Goal: Navigation & Orientation: Find specific page/section

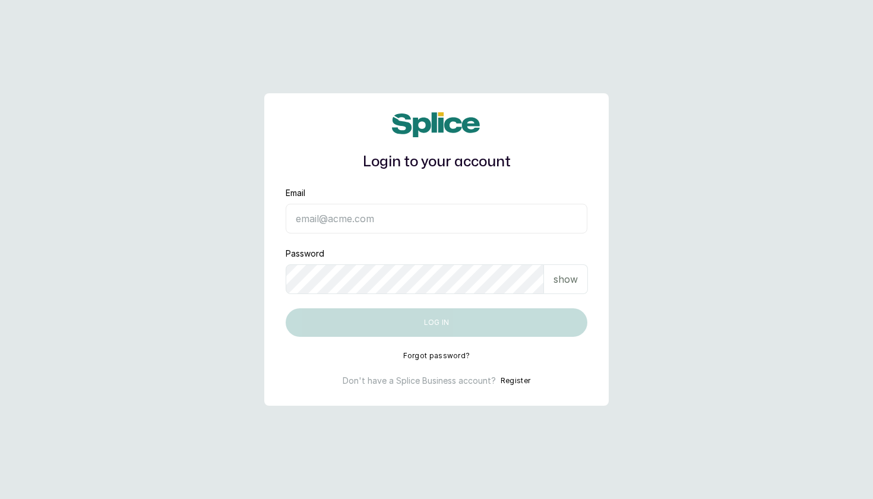
type input "[EMAIL_ADDRESS][DOMAIN_NAME]"
click at [437, 323] on button "Log in" at bounding box center [437, 322] width 302 height 29
click at [751, 45] on main "Login to your account Email Password show Log in Forgot password? Don't have a …" at bounding box center [436, 249] width 873 height 499
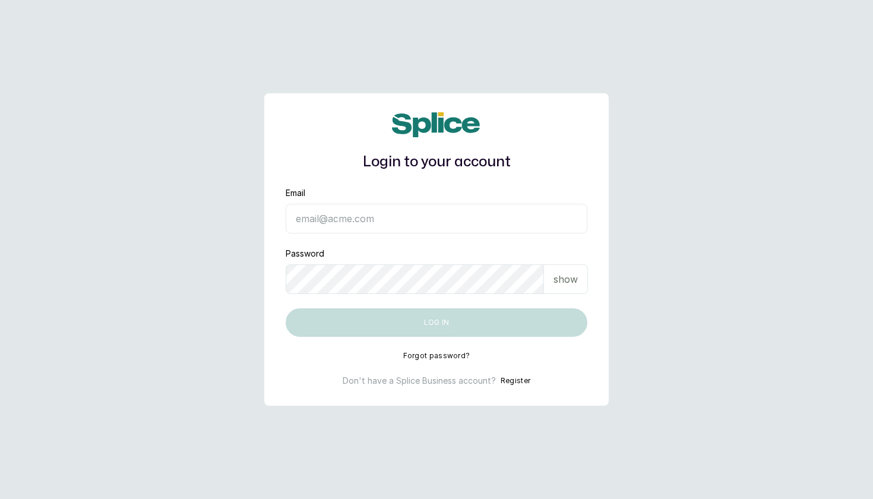
click at [385, 220] on input "Email" at bounding box center [437, 219] width 302 height 30
type input "[EMAIL_ADDRESS][DOMAIN_NAME]"
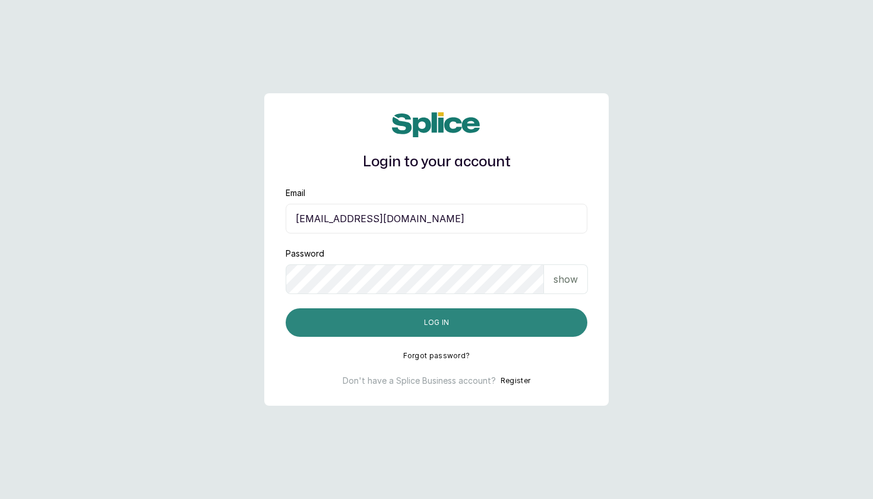
click at [420, 324] on button "Log in" at bounding box center [437, 322] width 302 height 29
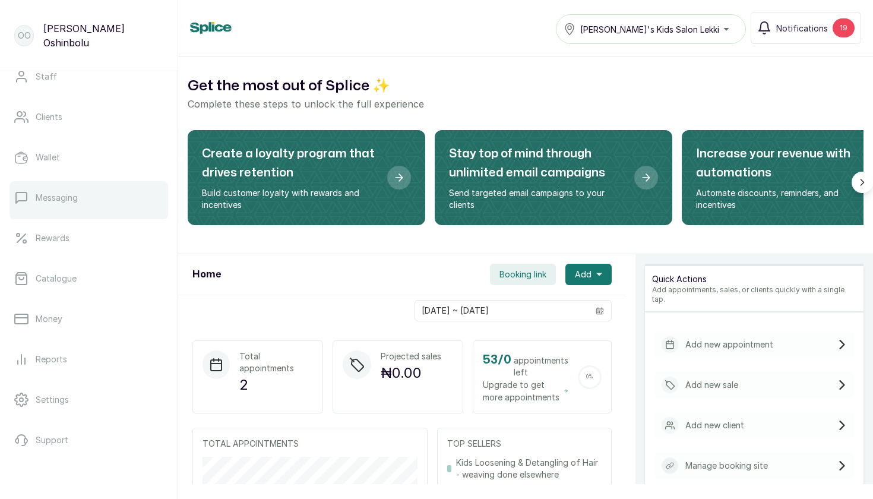
scroll to position [150, 0]
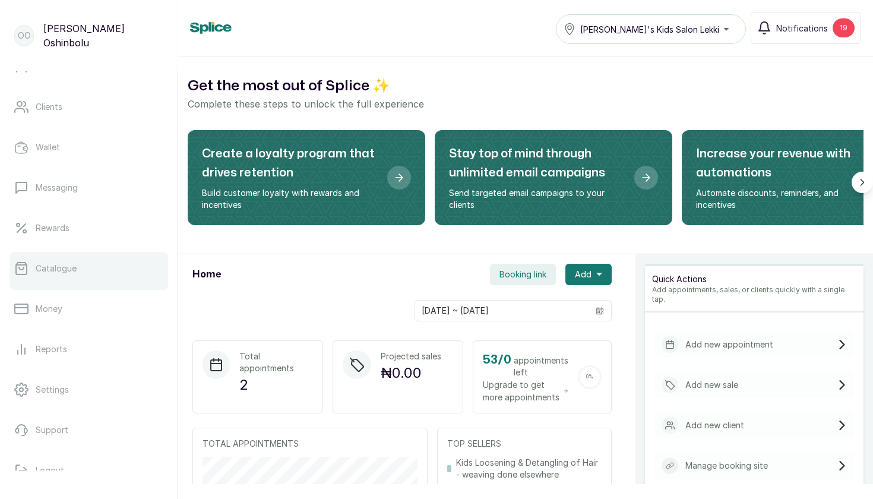
click at [80, 270] on link "Catalogue" at bounding box center [89, 268] width 159 height 33
